Goal: Task Accomplishment & Management: Manage account settings

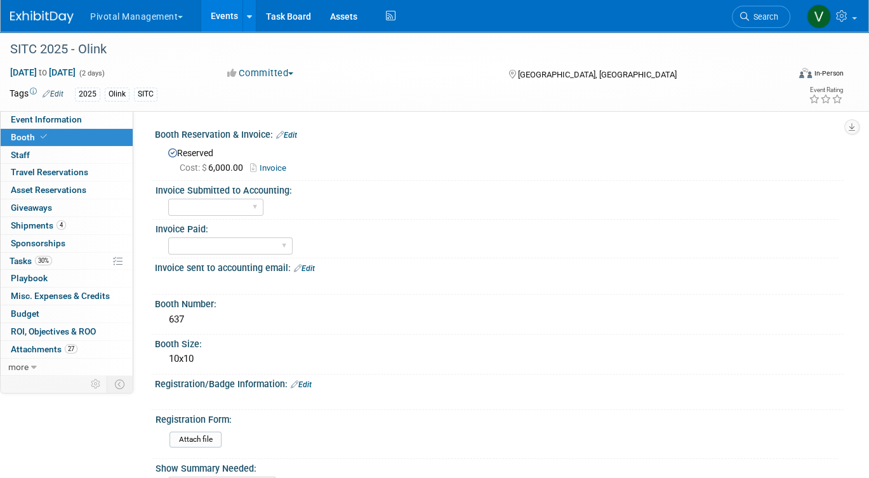
click at [227, 10] on link "Events" at bounding box center [224, 16] width 46 height 32
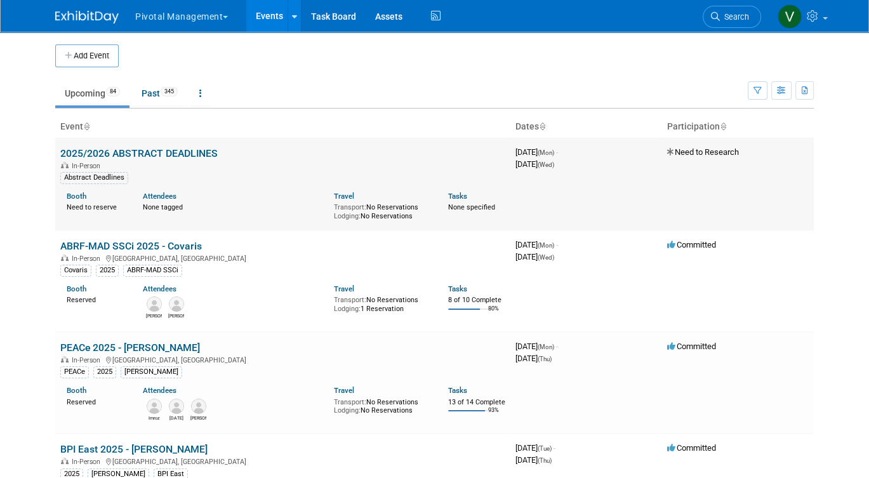
scroll to position [1451, 0]
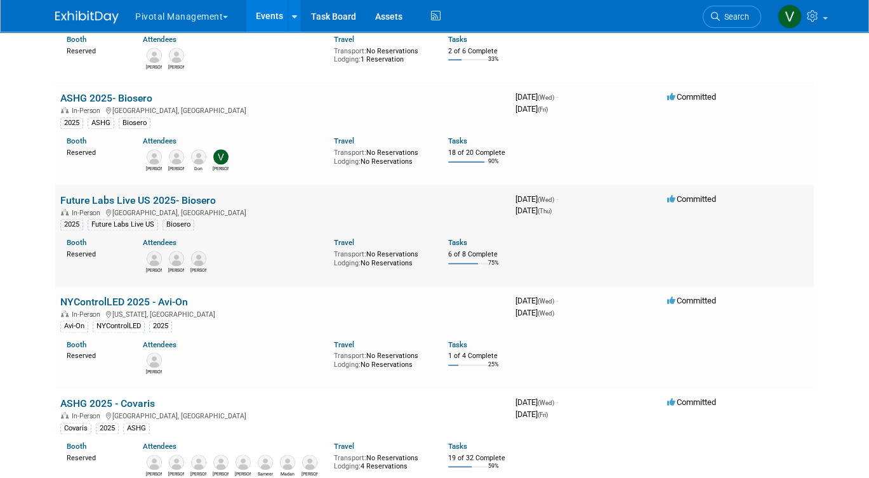
click at [146, 206] on link "Future Labs Live US 2025- Biosero" at bounding box center [137, 200] width 155 height 12
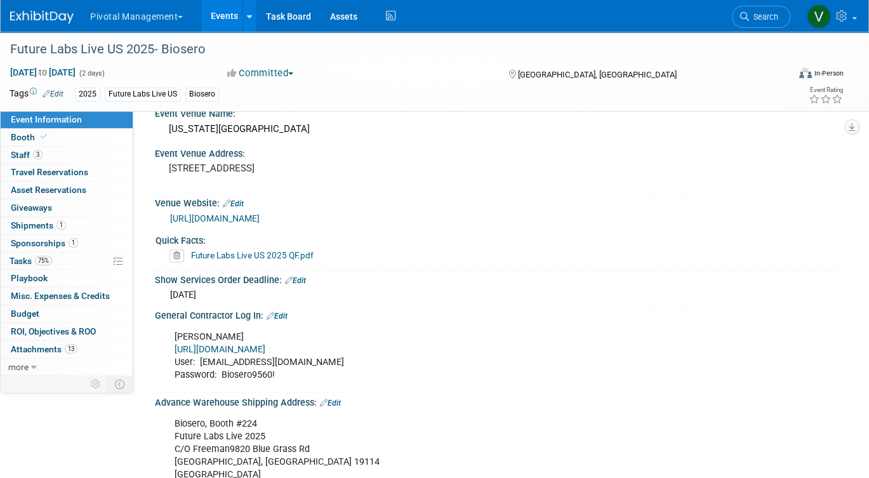
scroll to position [866, 0]
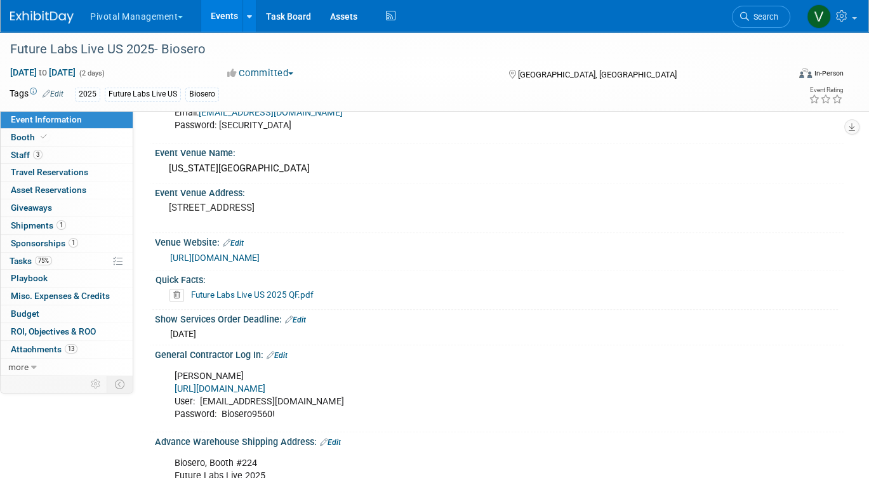
click at [221, 291] on link "Future Labs Live US 2025 QF.pdf" at bounding box center [252, 294] width 122 height 10
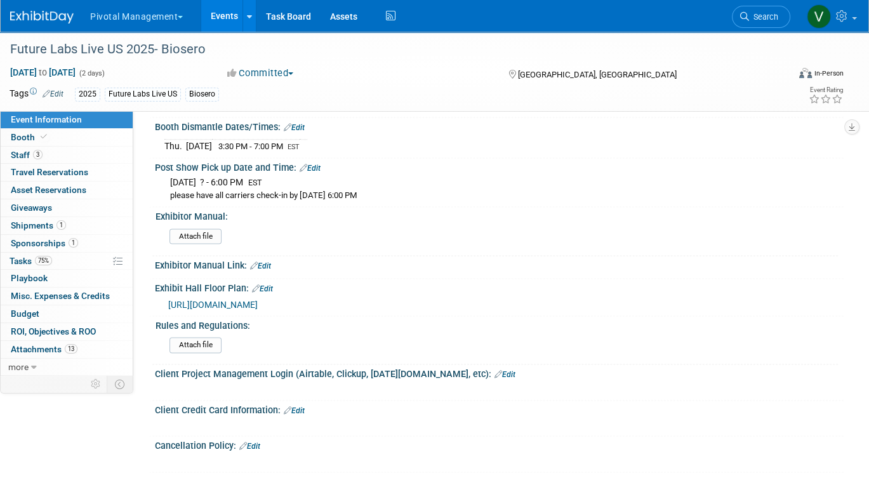
scroll to position [1554, 0]
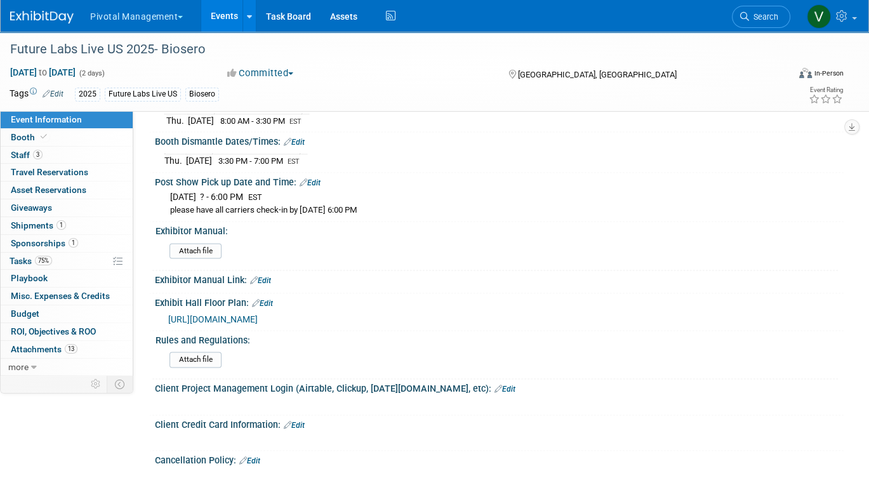
click at [258, 314] on span "https://floorplan.live/interactive/shows/3801/views/2/plan" at bounding box center [212, 319] width 89 height 10
click at [51, 131] on link "Booth" at bounding box center [67, 137] width 132 height 17
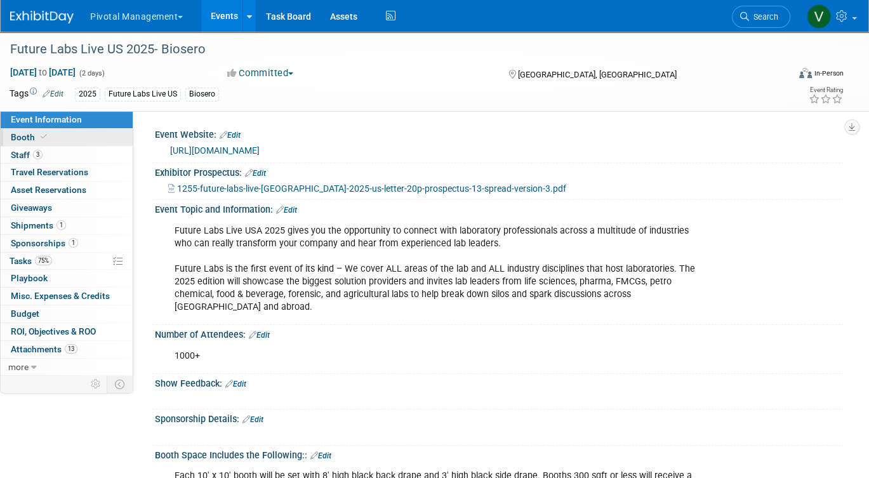
select select "Yes"
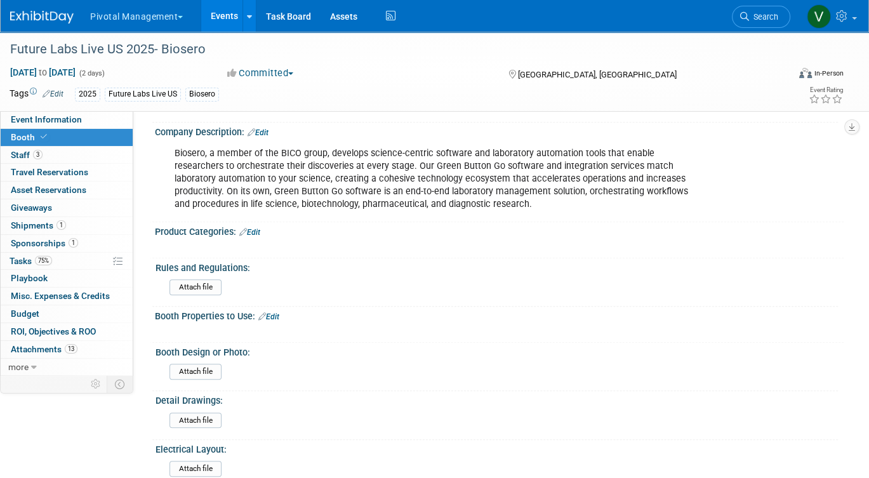
scroll to position [825, 0]
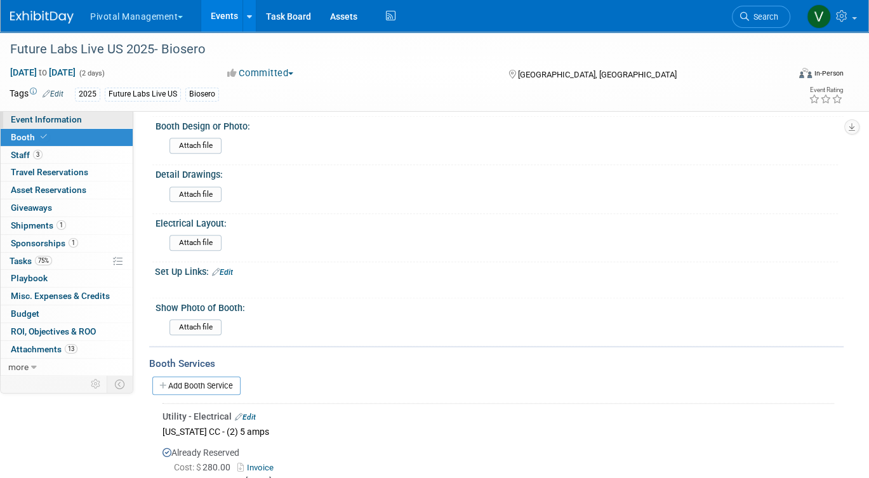
click at [64, 127] on link "Event Information" at bounding box center [67, 119] width 132 height 17
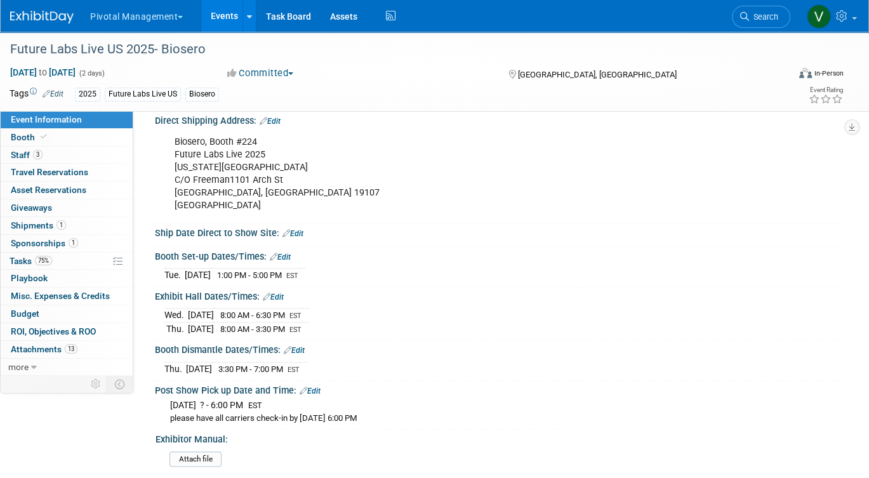
scroll to position [1396, 0]
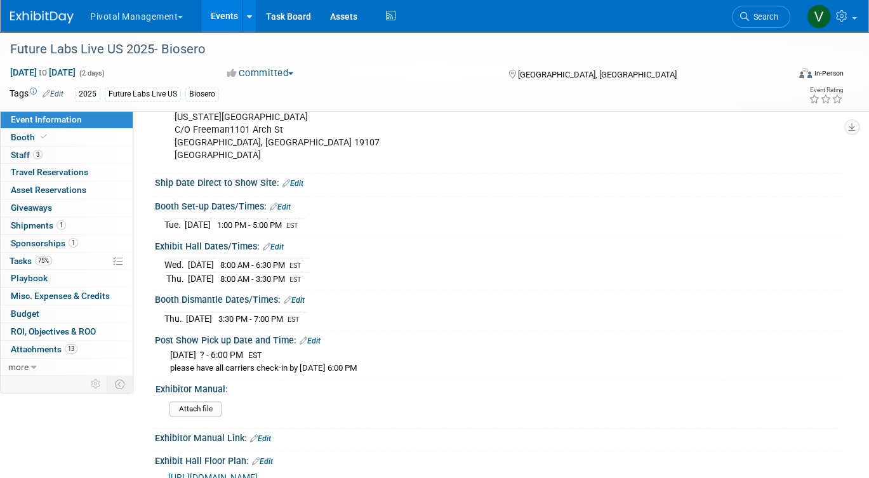
click at [226, 8] on link "Events" at bounding box center [224, 16] width 46 height 32
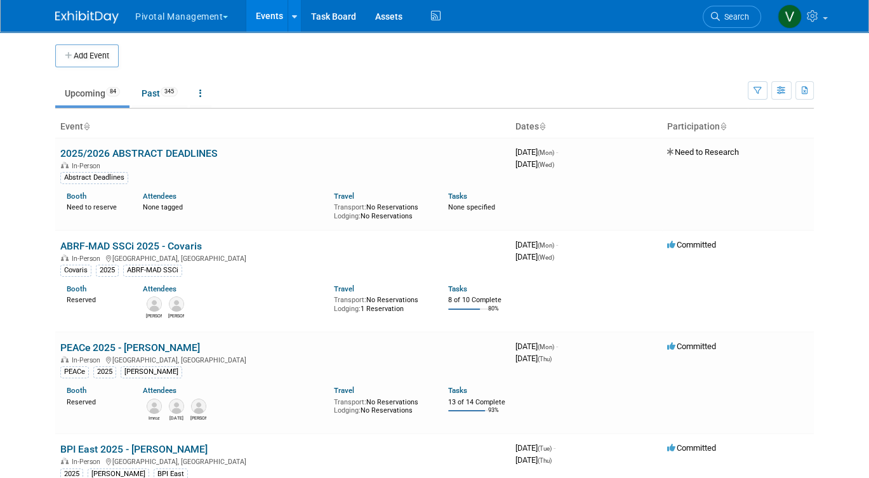
scroll to position [1341, 0]
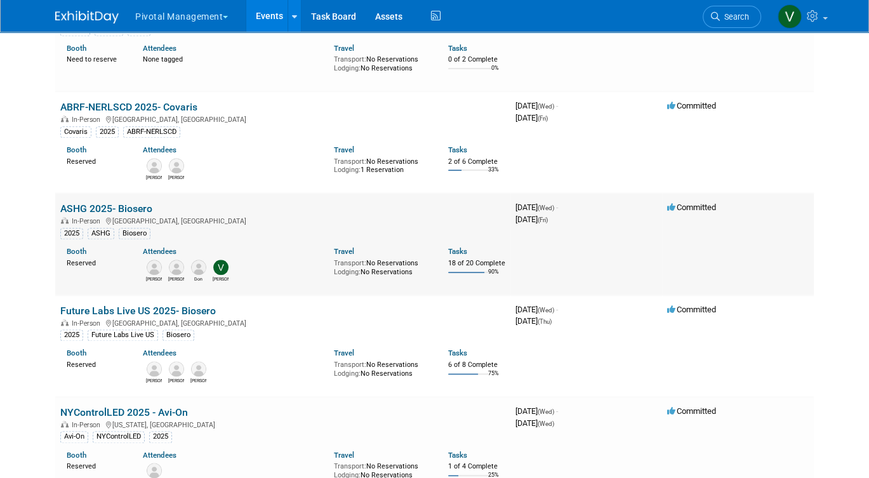
click at [112, 214] on link "ASHG 2025- Biosero" at bounding box center [106, 208] width 92 height 12
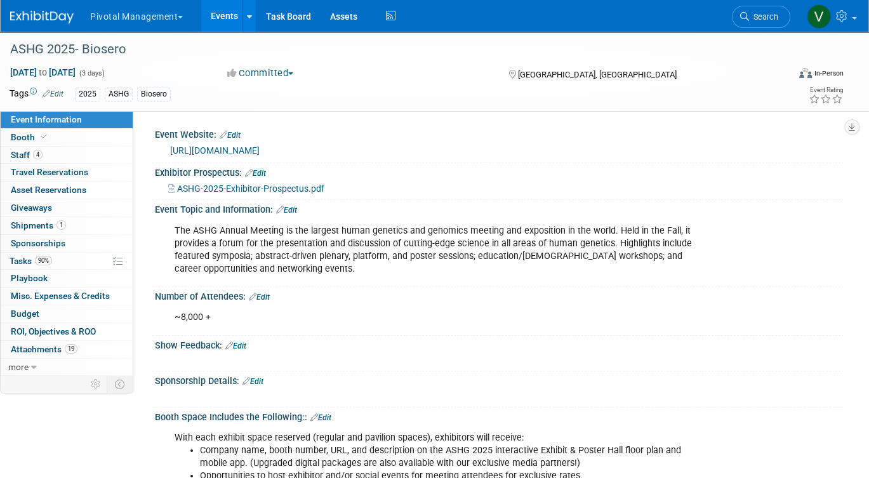
click at [93, 128] on link "Event Information" at bounding box center [67, 119] width 132 height 17
click at [91, 138] on link "Booth" at bounding box center [67, 137] width 132 height 17
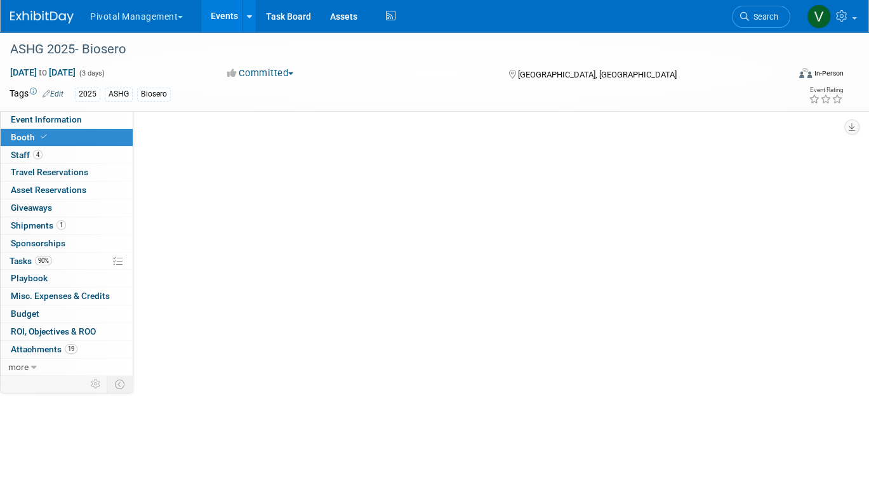
select select "Yes"
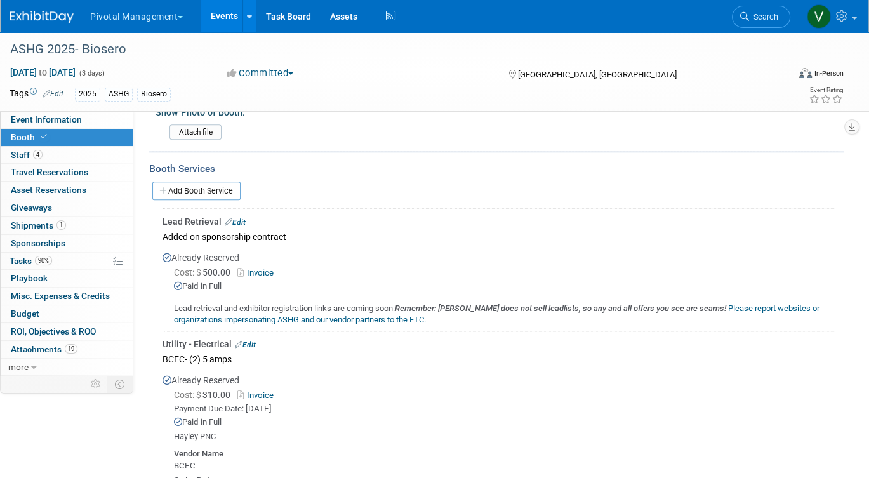
scroll to position [1287, 0]
click at [239, 219] on link "Edit" at bounding box center [235, 223] width 21 height 9
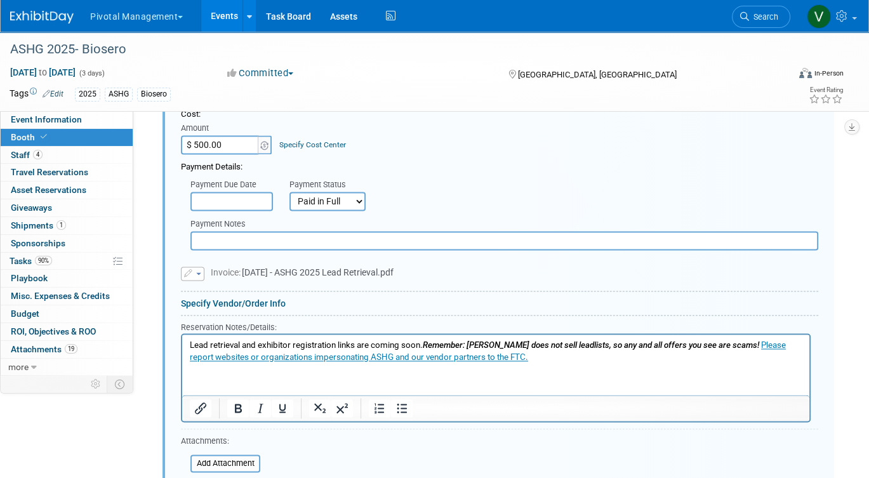
scroll to position [1509, 0]
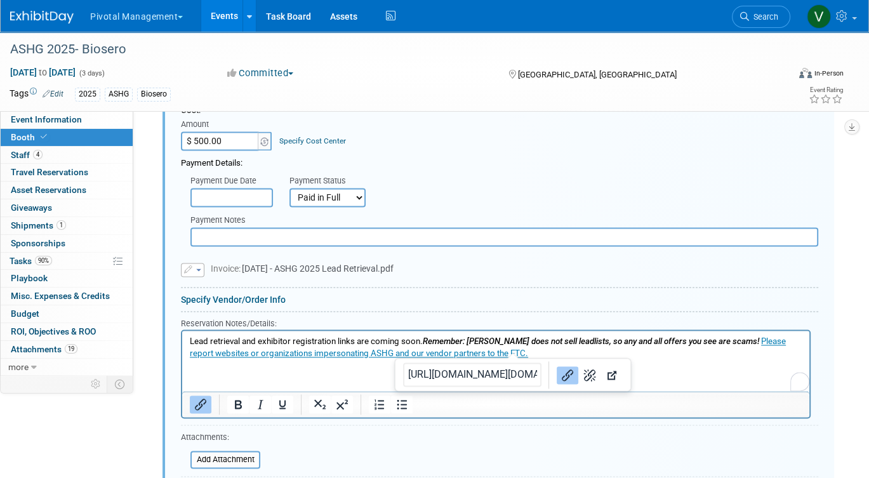
click at [535, 349] on p "Lead retrieval and exhibitor registration links are coming soon. Remember: ASHG…" at bounding box center [496, 346] width 612 height 23
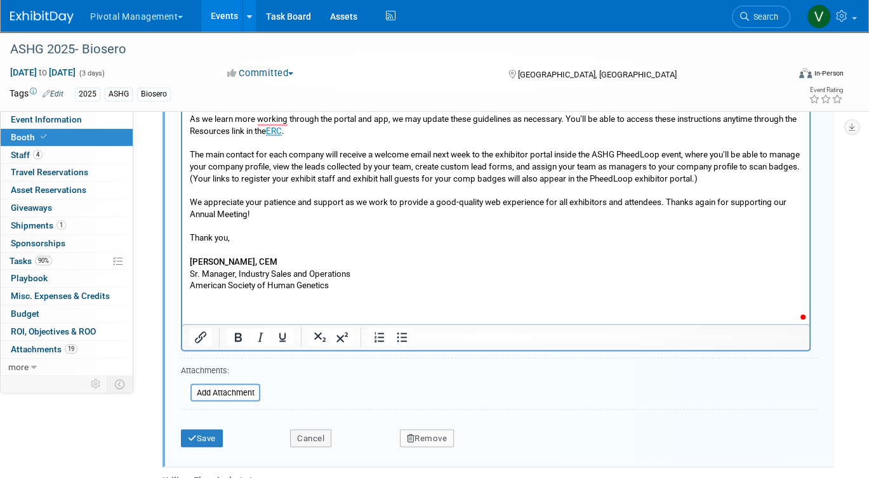
scroll to position [1869, 0]
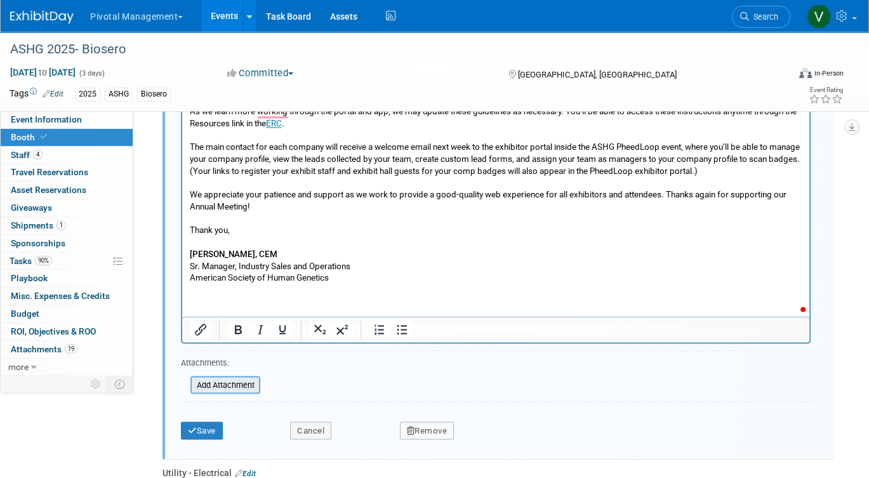
click at [213, 378] on input "file" at bounding box center [183, 384] width 151 height 15
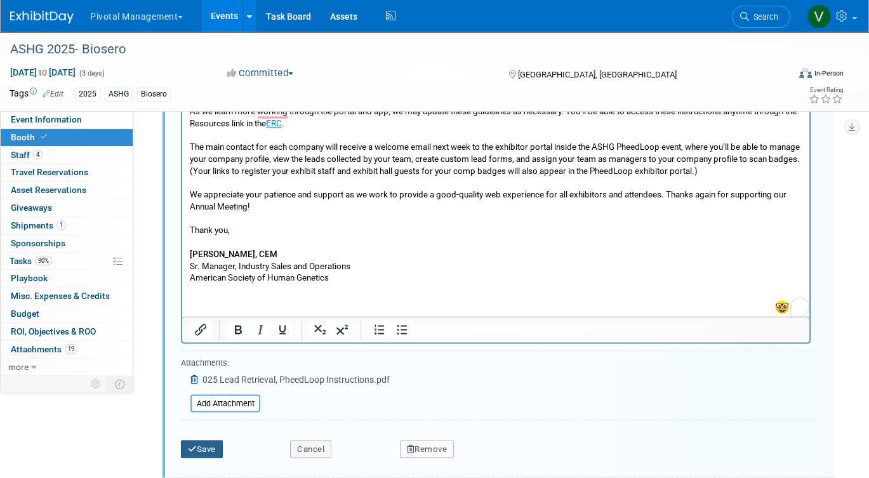
click at [203, 440] on button "Save" at bounding box center [202, 449] width 42 height 18
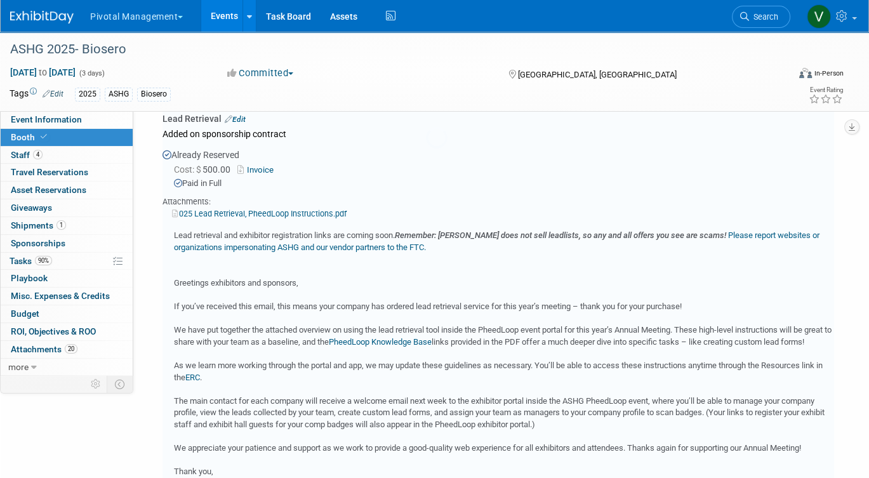
scroll to position [1348, 0]
